Goal: Contribute content: Contribute content

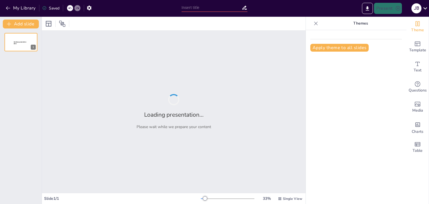
type input "Herramientas Total"
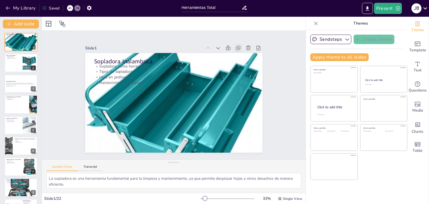
checkbox input "true"
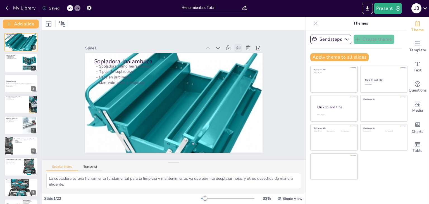
checkbox input "true"
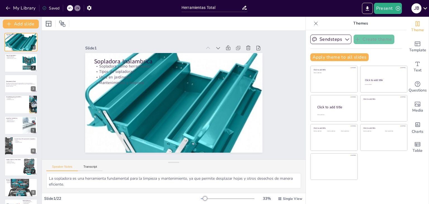
checkbox input "true"
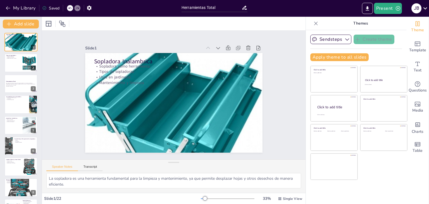
checkbox input "true"
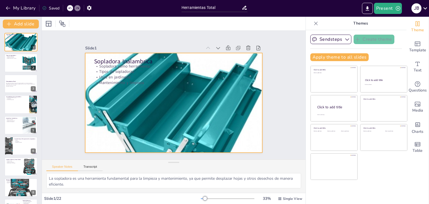
checkbox input "true"
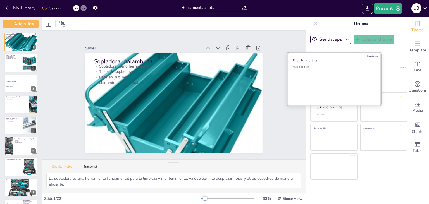
checkbox input "true"
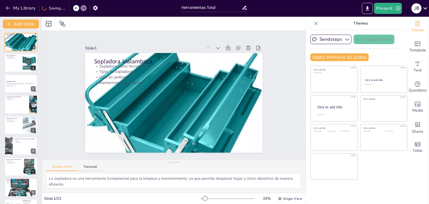
checkbox input "true"
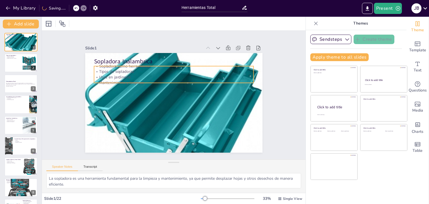
checkbox input "true"
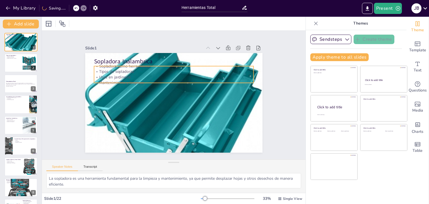
checkbox input "true"
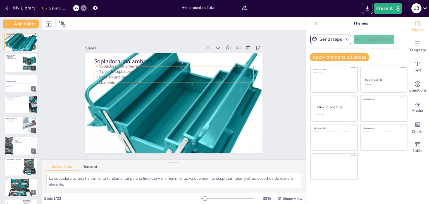
checkbox input "true"
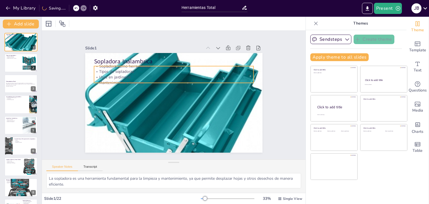
checkbox input "true"
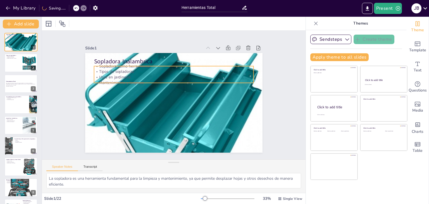
checkbox input "true"
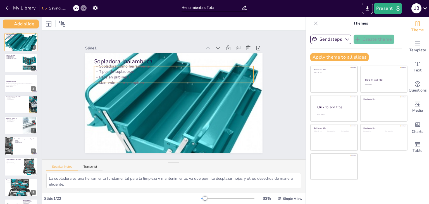
checkbox input "true"
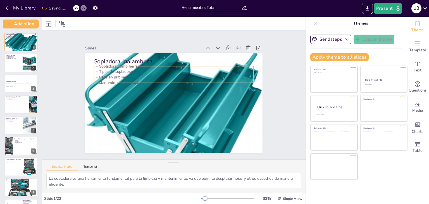
checkbox input "true"
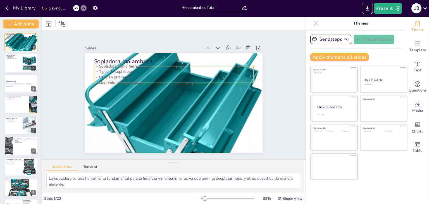
checkbox input "true"
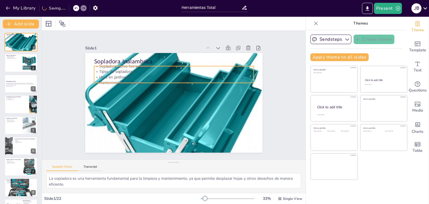
checkbox input "true"
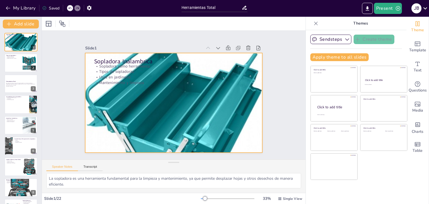
checkbox input "true"
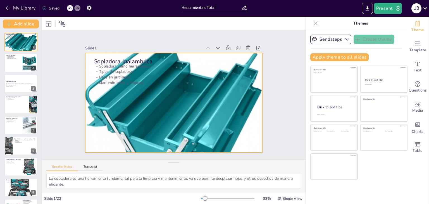
checkbox input "true"
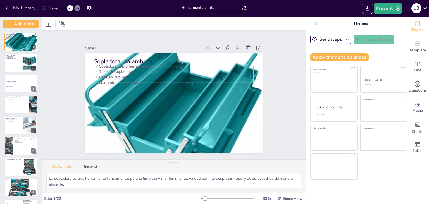
checkbox input "true"
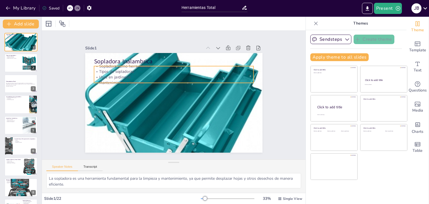
checkbox input "true"
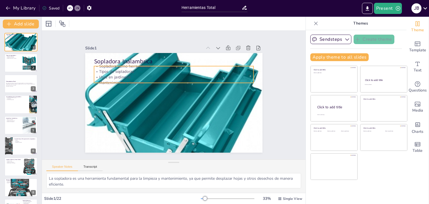
checkbox input "true"
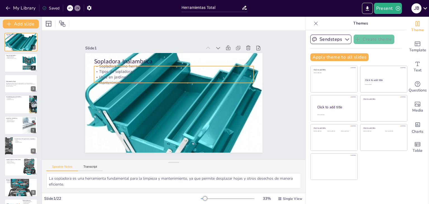
checkbox input "true"
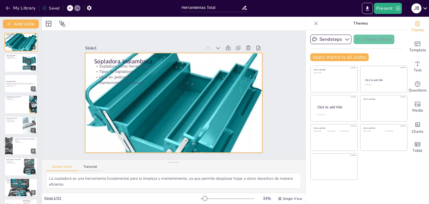
checkbox input "true"
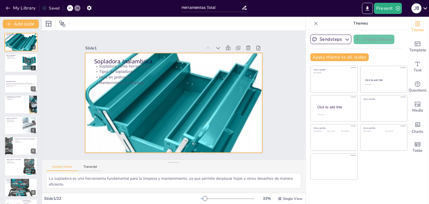
checkbox input "true"
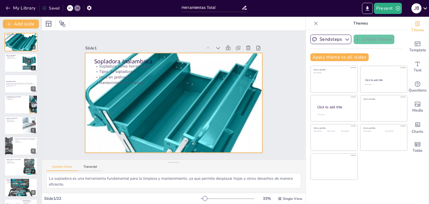
checkbox input "true"
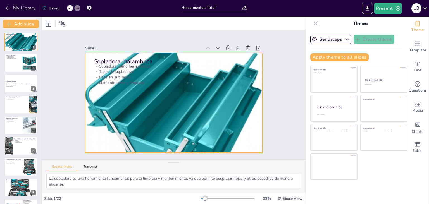
click at [191, 118] on div at bounding box center [171, 102] width 215 height 199
checkbox input "true"
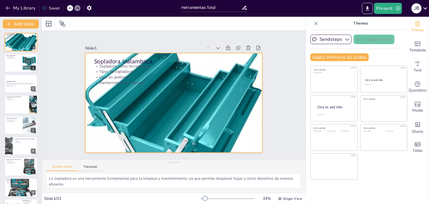
checkbox input "true"
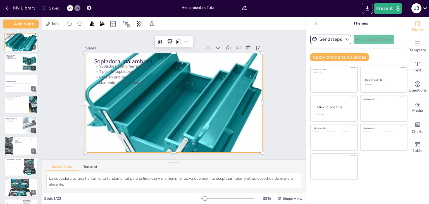
checkbox input "true"
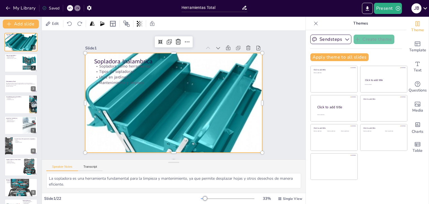
checkbox input "true"
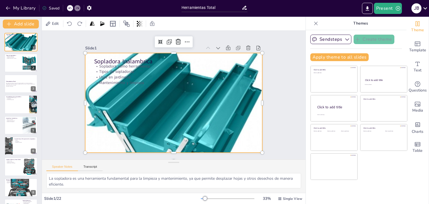
checkbox input "true"
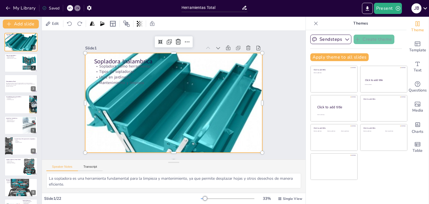
checkbox input "true"
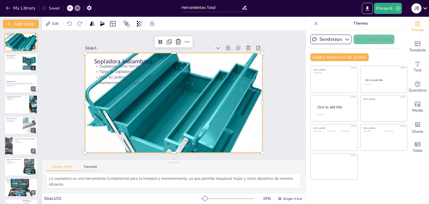
checkbox input "true"
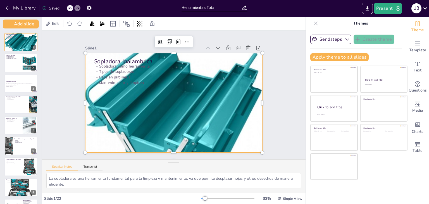
checkbox input "true"
click at [222, 87] on div at bounding box center [168, 100] width 233 height 231
checkbox input "true"
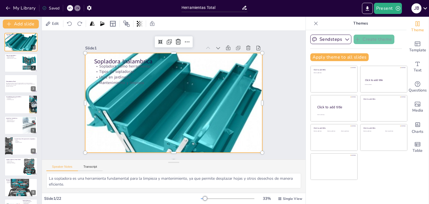
checkbox input "true"
click at [222, 87] on div at bounding box center [171, 102] width 215 height 199
checkbox input "true"
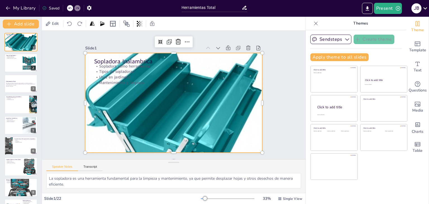
checkbox input "true"
click at [248, 126] on div at bounding box center [169, 102] width 229 height 220
checkbox input "true"
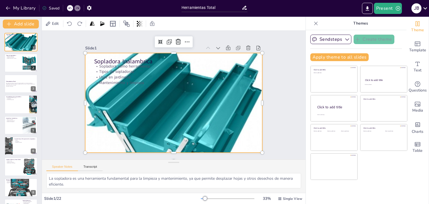
checkbox input "true"
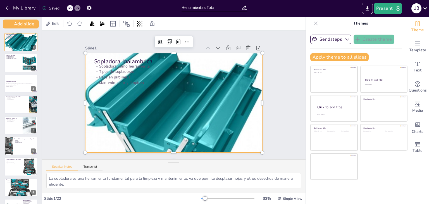
checkbox input "true"
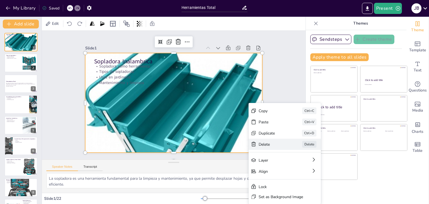
checkbox input "true"
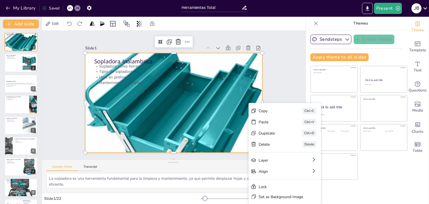
checkbox input "true"
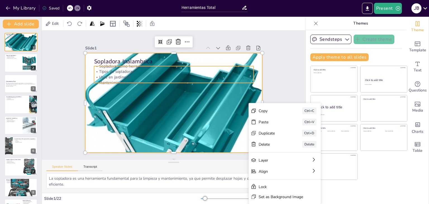
checkbox input "true"
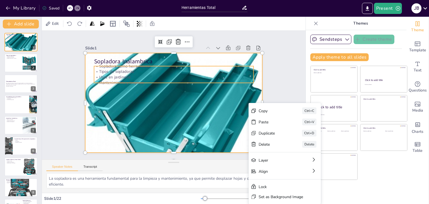
checkbox input "true"
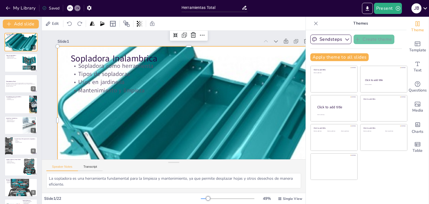
click at [320, 22] on div at bounding box center [315, 23] width 9 height 9
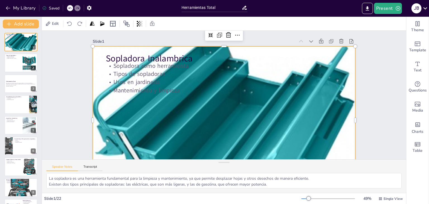
click at [311, 70] on div at bounding box center [198, 95] width 225 height 263
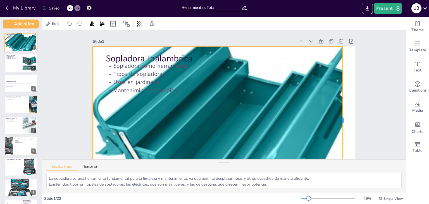
drag, startPoint x: 355, startPoint y: 49, endPoint x: 342, endPoint y: 59, distance: 17.0
click at [342, 72] on div at bounding box center [336, 144] width 35 height 145
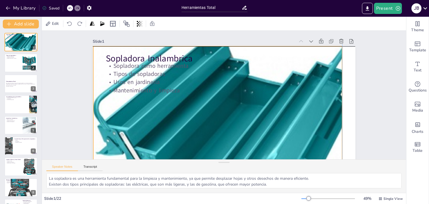
drag, startPoint x: 341, startPoint y: 120, endPoint x: 344, endPoint y: 118, distance: 3.4
click at [344, 89] on div "Sopladora Inalambrica Sopladora como herramienta Tipos de sopladoras Usos en ja…" at bounding box center [239, 48] width 250 height 81
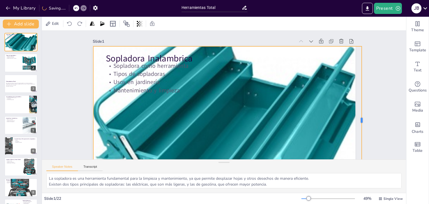
drag, startPoint x: 343, startPoint y: 122, endPoint x: 368, endPoint y: 111, distance: 27.4
click at [368, 111] on div at bounding box center [361, 134] width 20 height 147
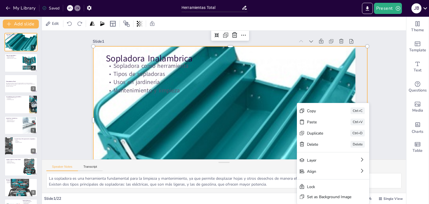
click at [208, 133] on div at bounding box center [220, 127] width 334 height 311
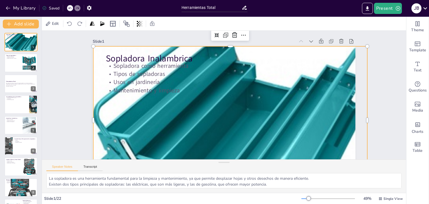
click at [208, 133] on div at bounding box center [220, 127] width 334 height 311
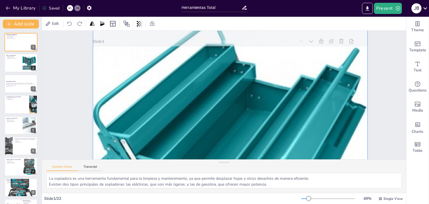
click at [208, 133] on div at bounding box center [223, 128] width 325 height 298
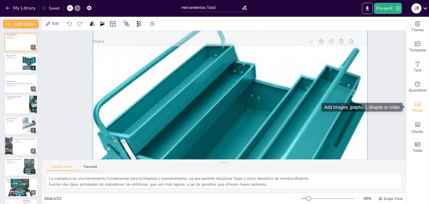
click at [421, 105] on div "Media" at bounding box center [417, 107] width 22 height 20
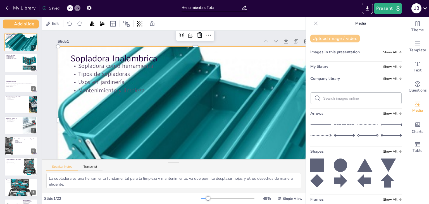
click at [336, 38] on button "Upload image / video" at bounding box center [334, 39] width 49 height 8
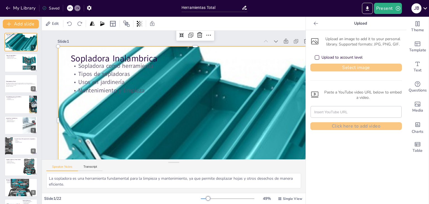
click at [342, 68] on button "Select image" at bounding box center [356, 68] width 92 height 8
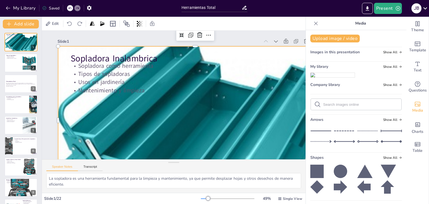
click at [337, 77] on img at bounding box center [332, 75] width 44 height 4
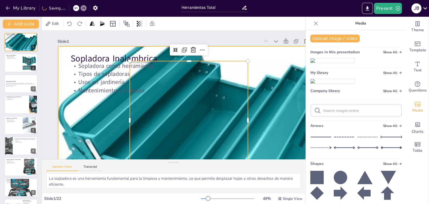
click at [285, 112] on div at bounding box center [187, 131] width 317 height 290
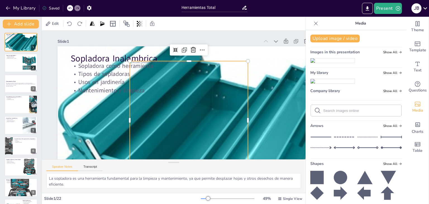
click at [235, 95] on div at bounding box center [186, 122] width 130 height 130
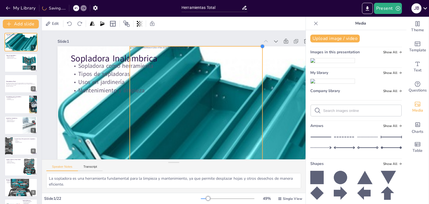
drag, startPoint x: 248, startPoint y: 63, endPoint x: 262, endPoint y: 78, distance: 20.3
click at [262, 78] on div "Sopladora Inalambrica Sopladora como herramienta Tipos de sopladoras Usos en ja…" at bounding box center [157, 119] width 242 height 300
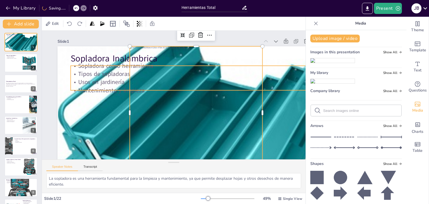
drag, startPoint x: 248, startPoint y: 63, endPoint x: 280, endPoint y: 69, distance: 32.7
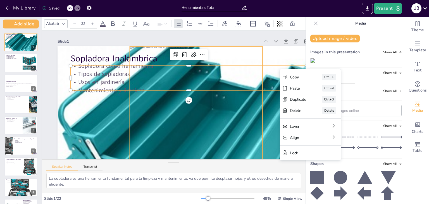
click at [238, 137] on div at bounding box center [147, 105] width 181 height 181
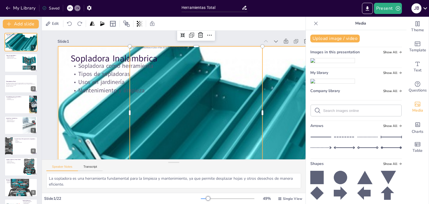
drag, startPoint x: 245, startPoint y: 137, endPoint x: 289, endPoint y: 128, distance: 45.0
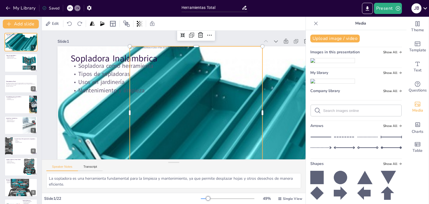
click at [253, 76] on div at bounding box center [169, 123] width 181 height 181
drag, startPoint x: 263, startPoint y: 112, endPoint x: 262, endPoint y: 102, distance: 9.8
click at [262, 108] on div at bounding box center [237, 163] width 82 height 110
click at [217, 40] on icon at bounding box center [221, 44] width 8 height 8
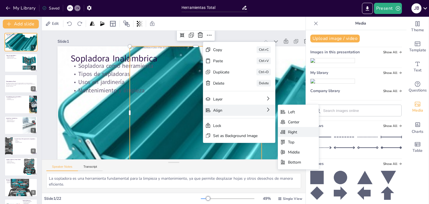
click at [330, 160] on div "Right" at bounding box center [336, 162] width 13 height 5
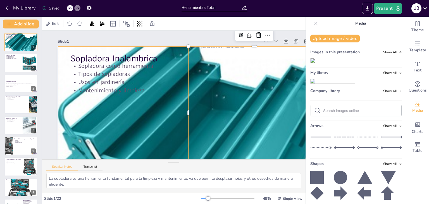
click at [141, 121] on div at bounding box center [156, 129] width 343 height 356
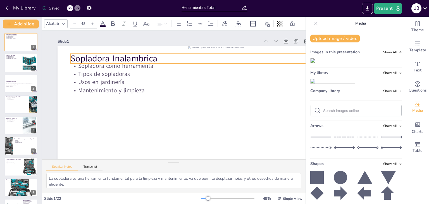
click at [158, 60] on p "Sopladora Inalambrica" at bounding box center [199, 65] width 229 height 85
click at [165, 59] on p "Sopladora Inalambrica" at bounding box center [199, 65] width 229 height 85
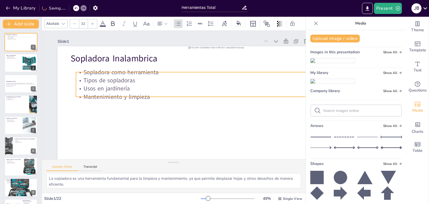
drag, startPoint x: 121, startPoint y: 70, endPoint x: 126, endPoint y: 76, distance: 8.3
click at [126, 76] on p "Tipos de sopladoras" at bounding box center [194, 80] width 236 height 8
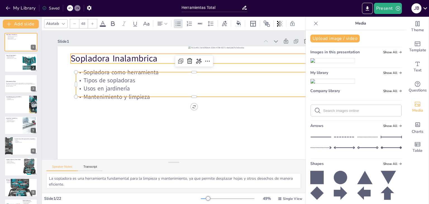
click at [128, 61] on p "Sopladora Inalambrica" at bounding box center [196, 62] width 234 height 61
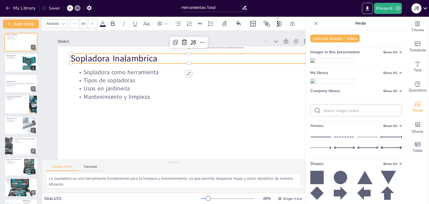
click at [130, 61] on p "Sopladora Inalambrica" at bounding box center [199, 65] width 229 height 85
click at [131, 60] on p "Sopladora Inalambrica" at bounding box center [205, 71] width 211 height 129
click at [131, 60] on p "Sopladora Inalambrica" at bounding box center [196, 62] width 234 height 61
click at [148, 60] on p "Sopladora Inalambrica" at bounding box center [212, 90] width 129 height 211
click at [8, 62] on div at bounding box center [20, 63] width 33 height 19
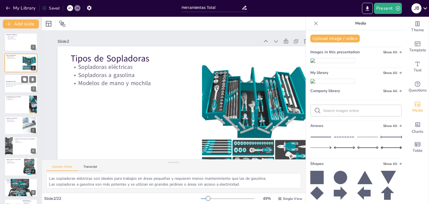
click at [18, 83] on p "Esta presentación abarca diversas herramientas eléctricas, incluyendo sopladora…" at bounding box center [21, 84] width 30 height 3
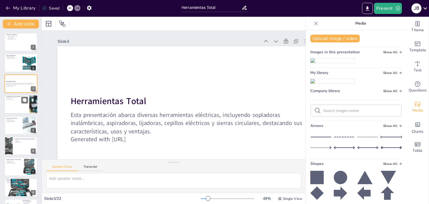
click at [17, 101] on div at bounding box center [20, 104] width 33 height 19
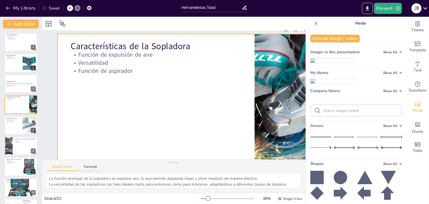
scroll to position [12, 0]
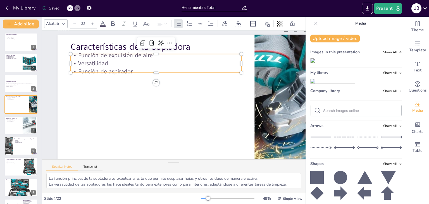
click at [135, 73] on div "Características de la Sopladora Función de expulsión de aire Versatilidad Funci…" at bounding box center [185, 111] width 287 height 199
click at [9, 43] on div at bounding box center [20, 42] width 33 height 19
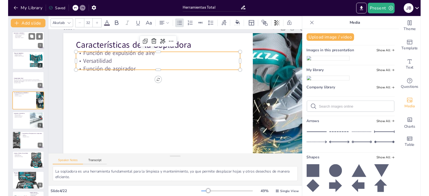
scroll to position [0, 0]
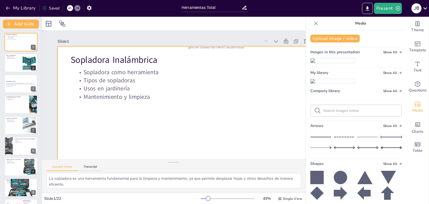
click at [172, 135] on div at bounding box center [177, 124] width 300 height 242
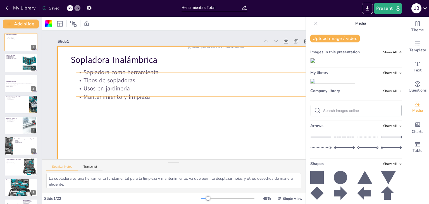
click at [138, 89] on p "Usos en jardinería" at bounding box center [194, 95] width 227 height 81
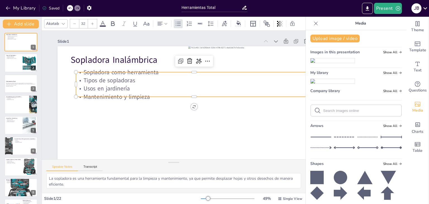
click at [132, 86] on p "Usos en jardinería" at bounding box center [194, 99] width 209 height 125
click at [132, 86] on p "Usos en jardinería" at bounding box center [194, 95] width 227 height 81
click at [142, 82] on p "Tipos de sopladoras" at bounding box center [196, 84] width 233 height 57
click at [142, 82] on p "Tipos de sopladoras" at bounding box center [198, 98] width 181 height 164
click at [168, 76] on p "Sopladora como herramienta" at bounding box center [204, 92] width 181 height 164
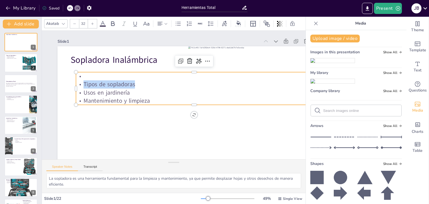
drag, startPoint x: 138, startPoint y: 84, endPoint x: 84, endPoint y: 85, distance: 54.4
click at [87, 85] on p "Tipos de sopladoras" at bounding box center [196, 94] width 219 height 104
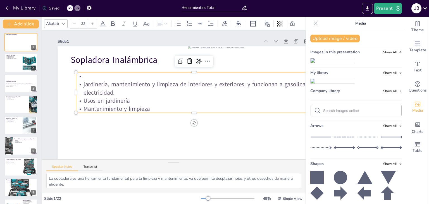
click at [85, 86] on p "jardinería, mantenimiento y limpieza de interiores y exteriores, y funcionan a …" at bounding box center [195, 92] width 234 height 65
click at [200, 87] on p "Uso: Jardinería, mantenimiento y limpieza de interiores y exteriores, y funcion…" at bounding box center [195, 95] width 230 height 88
click at [229, 86] on p "Uso: Jardinería, mantenimiento y limpieza de interiores y exteriores, y funcion…" at bounding box center [195, 92] width 234 height 65
click at [200, 87] on p "Uso: Jardinería, mantenimiento y limpieza de interiores y exteriores, y funcion…" at bounding box center [195, 92] width 234 height 65
click at [183, 101] on p "Usos en jardinería" at bounding box center [193, 103] width 236 height 33
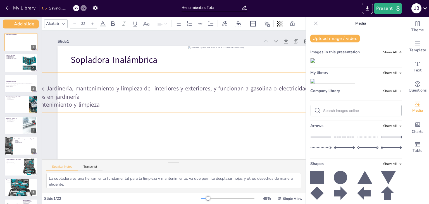
drag, startPoint x: 76, startPoint y: 94, endPoint x: 26, endPoint y: 94, distance: 50.2
click at [26, 94] on div "Document fonts Akatab Recently used Mulish Akatab Popular fonts Lato Montserrat…" at bounding box center [214, 110] width 429 height 187
drag, startPoint x: 175, startPoint y: 79, endPoint x: 143, endPoint y: 87, distance: 32.5
click at [143, 87] on div "Uso: Jardinería, mantenimiento y limpieza de interiores y exteriores, y funcion…" at bounding box center [169, 91] width 287 height 91
click at [170, 79] on p at bounding box center [171, 80] width 286 height 38
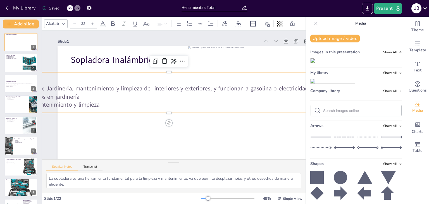
click at [318, 24] on icon at bounding box center [316, 24] width 6 height 6
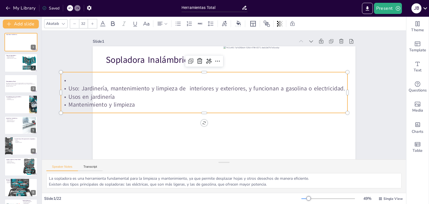
click at [67, 8] on div at bounding box center [70, 8] width 6 height 6
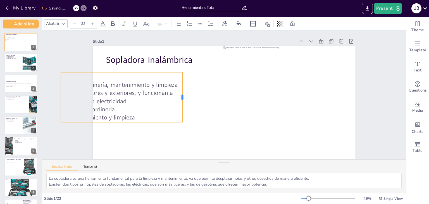
drag, startPoint x: 348, startPoint y: 90, endPoint x: 185, endPoint y: 96, distance: 163.1
click at [185, 96] on div at bounding box center [184, 97] width 4 height 50
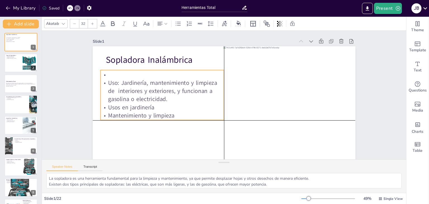
drag, startPoint x: 170, startPoint y: 76, endPoint x: 210, endPoint y: 75, distance: 39.9
click at [210, 75] on p at bounding box center [167, 61] width 123 height 33
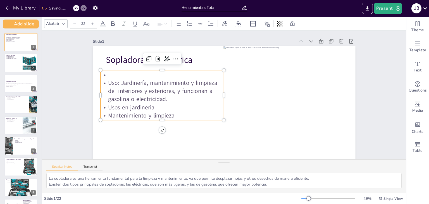
click at [114, 76] on p at bounding box center [167, 62] width 123 height 34
click at [143, 74] on p at bounding box center [191, 38] width 97 height 89
click at [108, 74] on p at bounding box center [167, 62] width 123 height 34
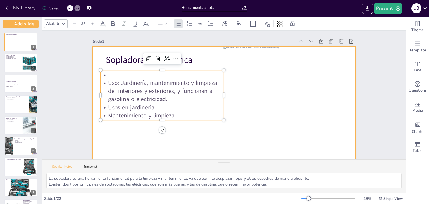
drag, startPoint x: 108, startPoint y: 74, endPoint x: 91, endPoint y: 77, distance: 17.3
click at [91, 77] on div "Slide 1 Sopladora Inalámbrica Uso: Jardinería, mantenimiento y limpieza de inte…" at bounding box center [219, 112] width 330 height 246
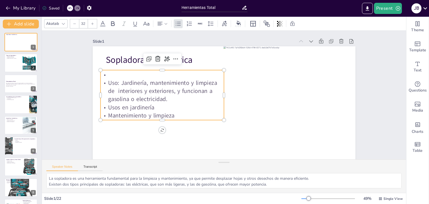
click at [113, 73] on p at bounding box center [167, 62] width 123 height 34
